Goal: Information Seeking & Learning: Learn about a topic

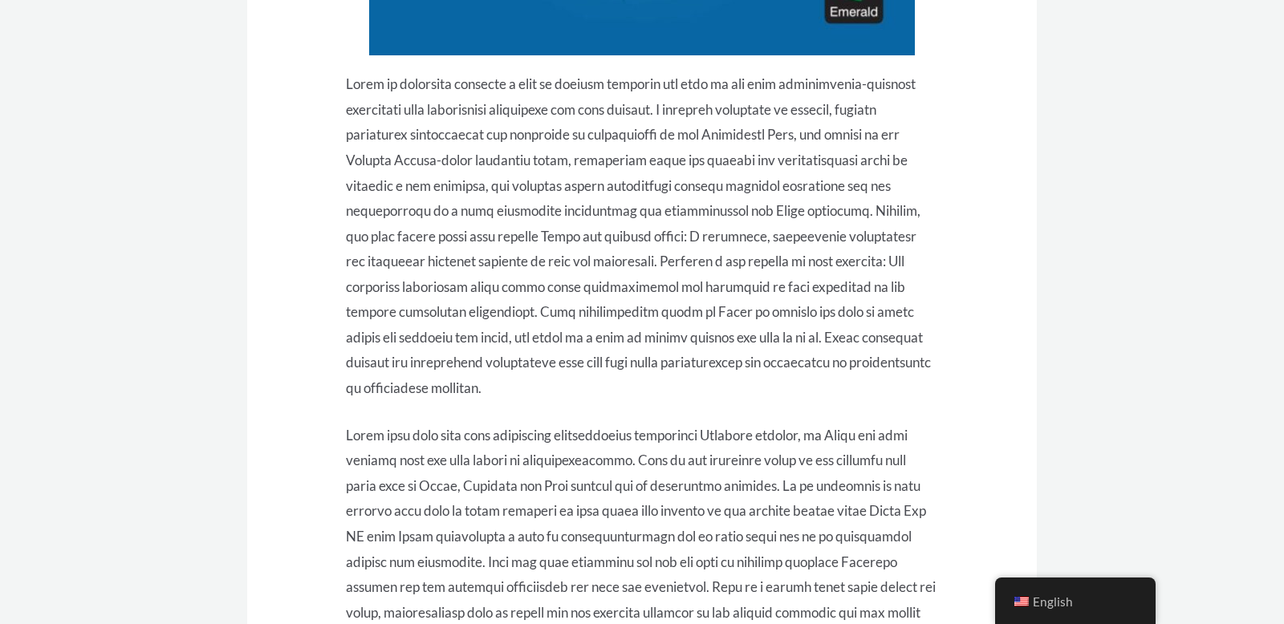
scroll to position [1316, 0]
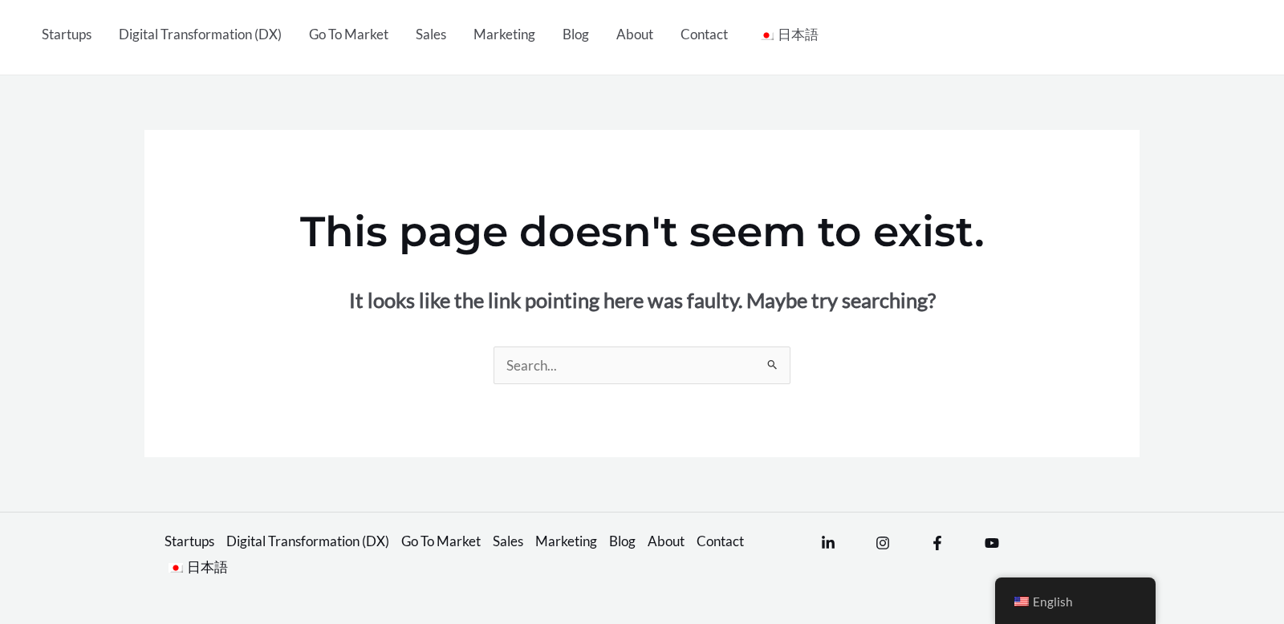
scroll to position [201, 0]
